Goal: Task Accomplishment & Management: Use online tool/utility

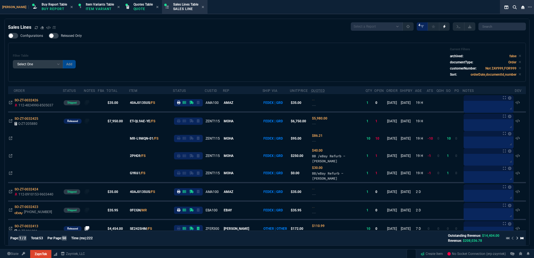
select select "1: BROV"
select select
click at [116, 64] on div "Filter Table Select One Add Filter () Age () ATS () Cond (itemVariantCode) Cust…" at bounding box center [267, 63] width 509 height 30
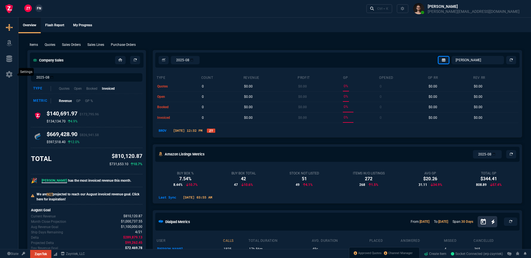
click at [10, 73] on icon at bounding box center [9, 74] width 8 height 7
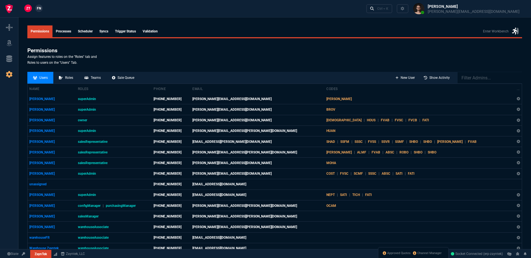
click at [164, 57] on section "Permissions Assign features to roles on the "Roles" tab and Roles to users on t…" at bounding box center [274, 57] width 495 height 20
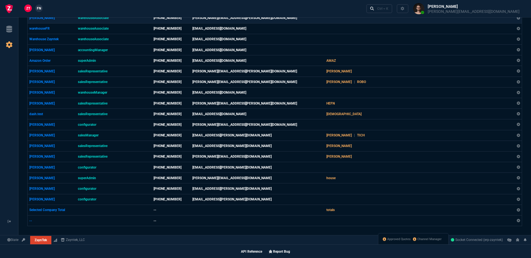
drag, startPoint x: 519, startPoint y: 156, endPoint x: 293, endPoint y: 19, distance: 264.8
click at [519, 156] on icon at bounding box center [518, 156] width 3 height 3
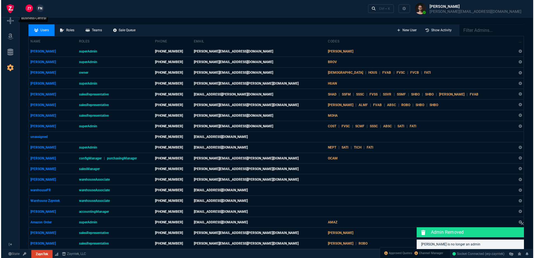
scroll to position [0, 0]
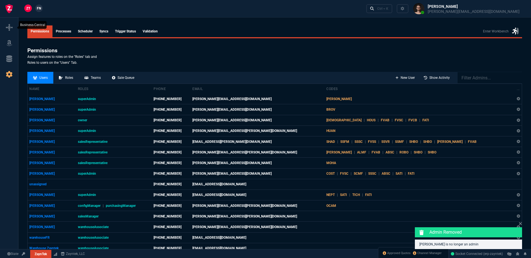
click at [8, 26] on icon at bounding box center [9, 27] width 7 height 7
select select "1: BROV"
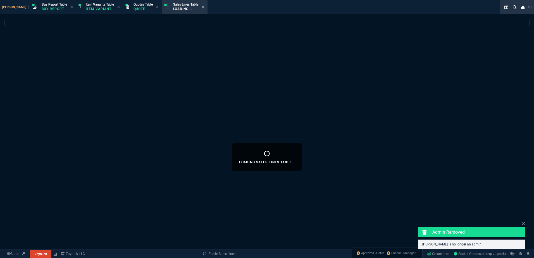
select select
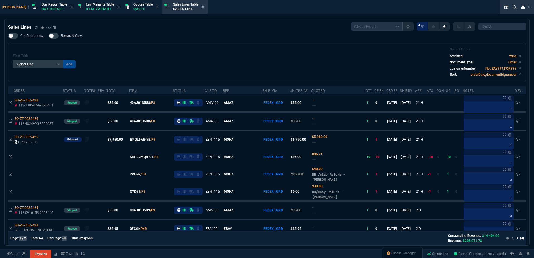
click at [150, 51] on div "Filter Table Select One Add Filter () Age () ATS () Cond (itemVariantCode) Cust…" at bounding box center [267, 63] width 509 height 30
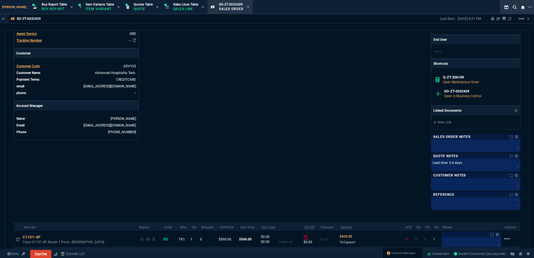
scroll to position [249, 0]
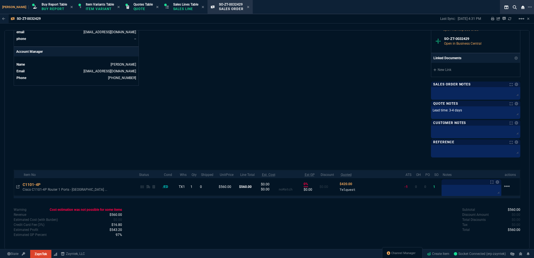
drag, startPoint x: 238, startPoint y: 7, endPoint x: 336, endPoint y: 250, distance: 262.3
click at [247, 7] on icon at bounding box center [248, 7] width 2 height 2
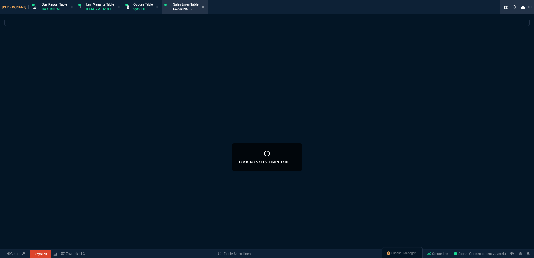
select select
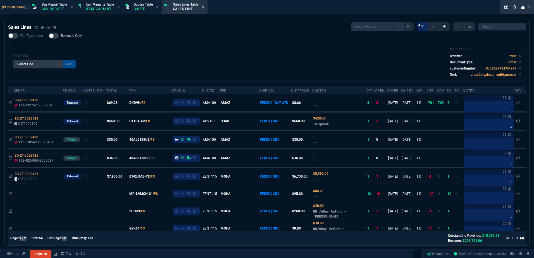
click at [229, 61] on div "Filter Table Select One Add Filter () Age () ATS () Cond (itemVariantCode) Cust…" at bounding box center [267, 63] width 509 height 30
click at [185, 36] on div "Configurations Released Only Filter Table Select One Add Filter () Age () ATS (…" at bounding box center [267, 57] width 518 height 49
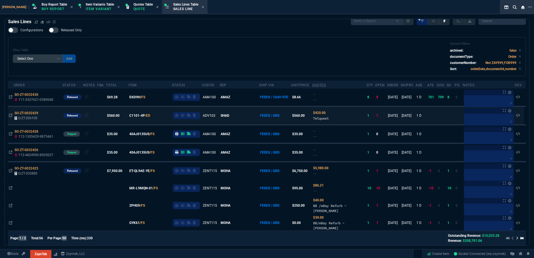
scroll to position [0, 0]
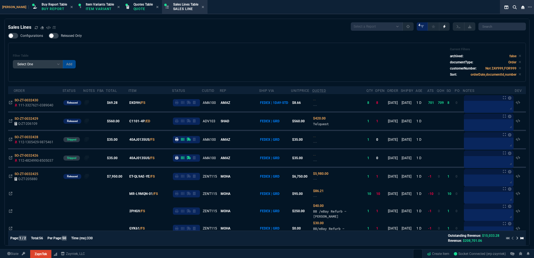
click at [149, 51] on div "Filter Table Select One Add Filter () Age () ATS () Cond (itemVariantCode) Cust…" at bounding box center [267, 63] width 509 height 30
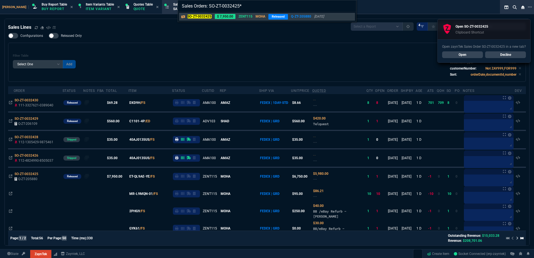
type input "Sales Orders: SO-ZT-0032425"
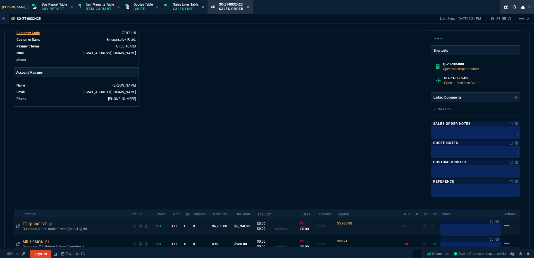
scroll to position [279, 0]
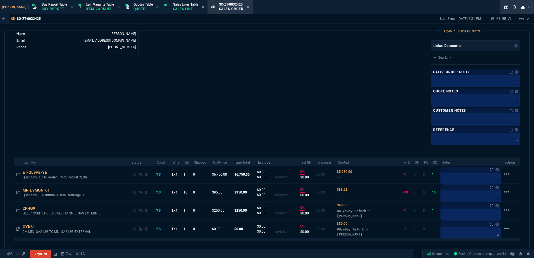
click at [19, 175] on icon at bounding box center [17, 174] width 3 height 3
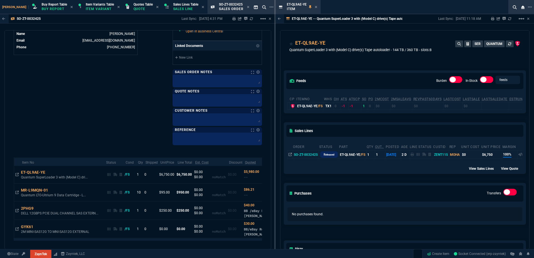
drag, startPoint x: 317, startPoint y: 6, endPoint x: 285, endPoint y: 8, distance: 32.2
click at [317, 6] on icon at bounding box center [316, 6] width 3 height 3
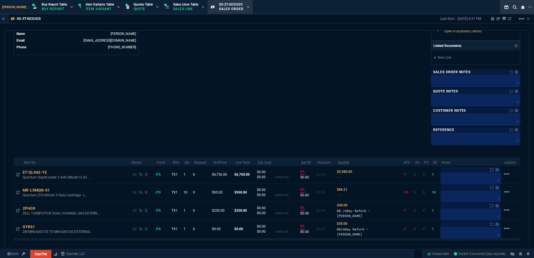
click at [186, 9] on p "Sales Line" at bounding box center [185, 9] width 25 height 4
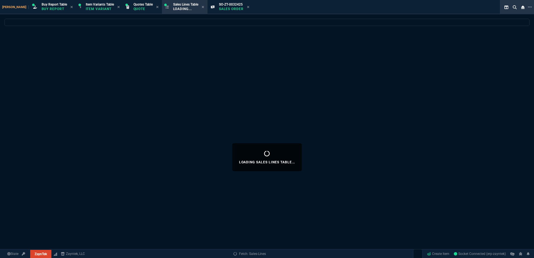
click at [247, 6] on icon at bounding box center [248, 6] width 3 height 3
select select
